Goal: Navigation & Orientation: Understand site structure

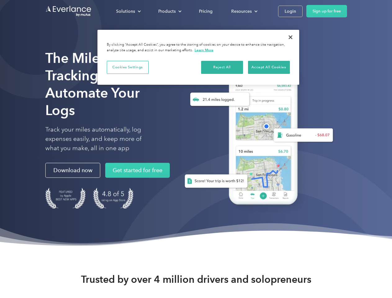
click at [128, 11] on div "Solutions" at bounding box center [125, 11] width 19 height 8
click at [169, 11] on div "Products" at bounding box center [166, 11] width 17 height 8
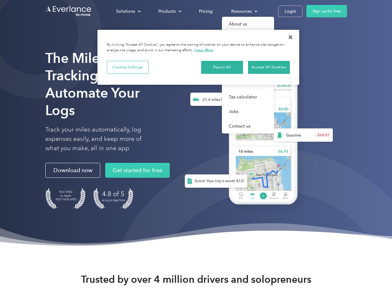
click at [244, 11] on div "Resources" at bounding box center [241, 11] width 20 height 8
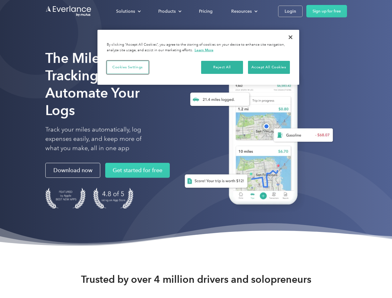
click at [128, 67] on button "Cookies Settings" at bounding box center [128, 67] width 42 height 13
click at [0, 0] on div "When you visit any website, it may store or retrieve information on your browse…" at bounding box center [0, 0] width 0 height 0
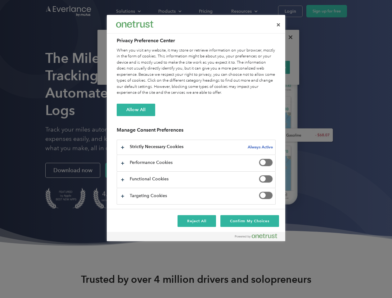
click at [269, 67] on div "When you visit any website, it may store or retrieve information on your browse…" at bounding box center [196, 71] width 159 height 48
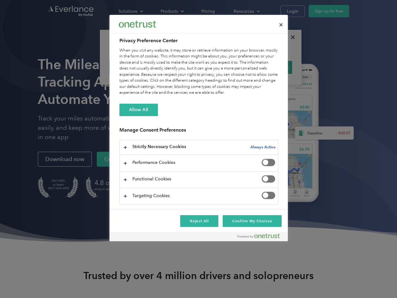
click at [290, 37] on div at bounding box center [198, 149] width 397 height 298
